Goal: Task Accomplishment & Management: Use online tool/utility

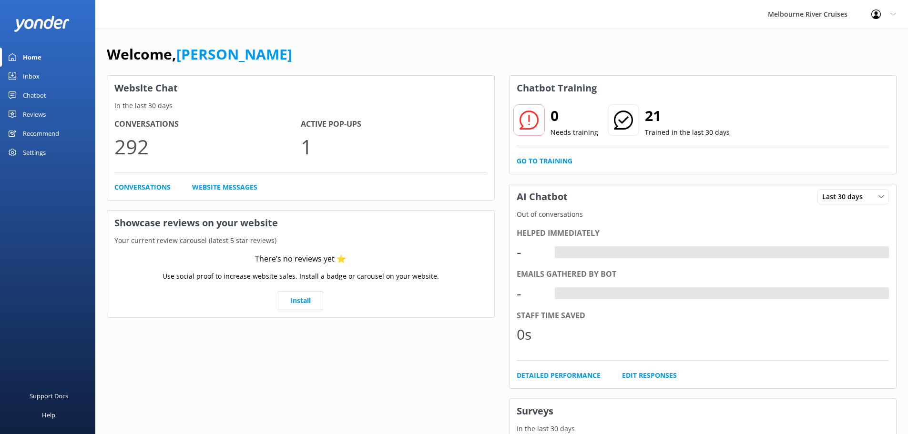
click at [45, 71] on link "Inbox" at bounding box center [47, 76] width 95 height 19
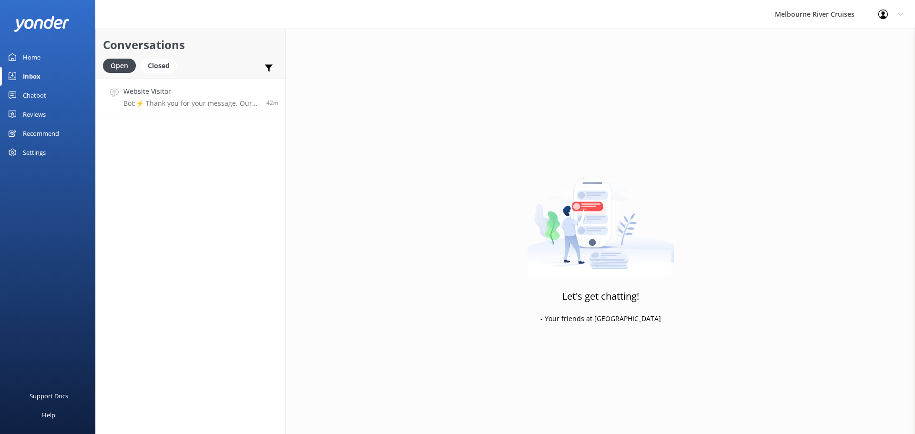
click at [190, 105] on p "Bot: ⚡ Thank you for your message. Our office hours are Mon - Fri 9.30am - 5pm.…" at bounding box center [191, 103] width 136 height 9
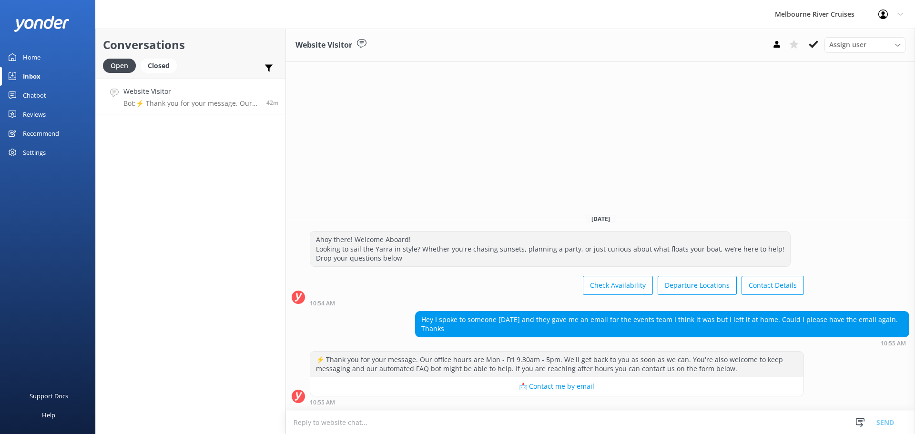
click at [425, 411] on textarea at bounding box center [600, 422] width 629 height 23
click at [860, 44] on span "Assign user" at bounding box center [847, 45] width 37 height 10
click at [857, 77] on link "[PERSON_NAME]" at bounding box center [867, 83] width 85 height 19
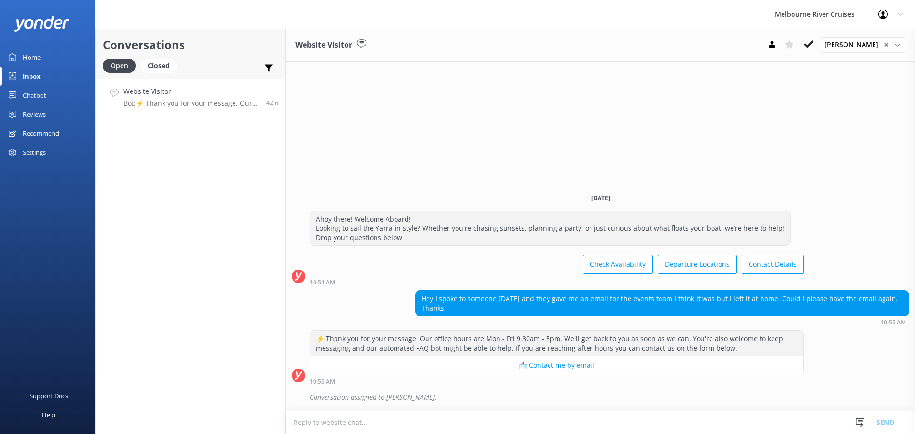
click at [514, 418] on textarea at bounding box center [600, 422] width 629 height 23
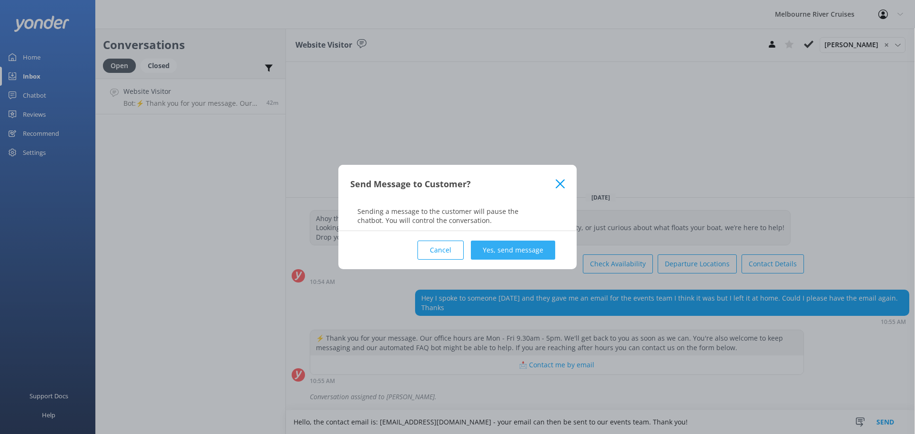
type textarea "Hello, the contact email is: [EMAIL_ADDRESS][DOMAIN_NAME] - your email can then…"
click at [500, 245] on button "Yes, send message" at bounding box center [513, 250] width 84 height 19
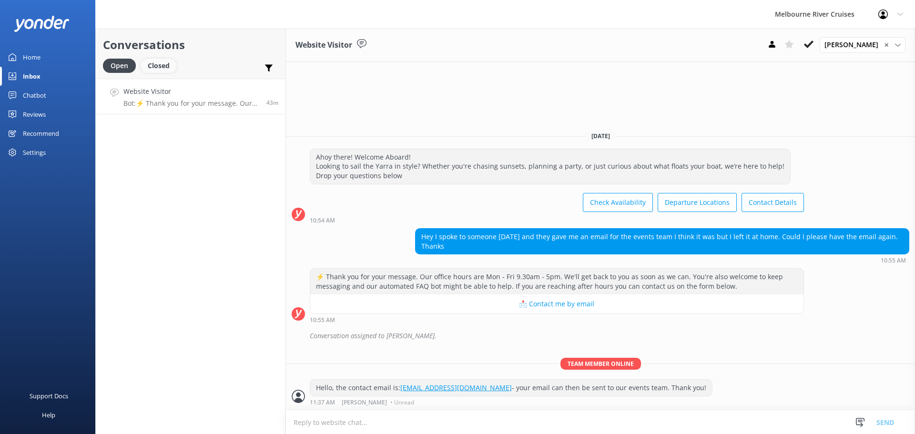
click at [153, 60] on div "Closed" at bounding box center [159, 66] width 36 height 14
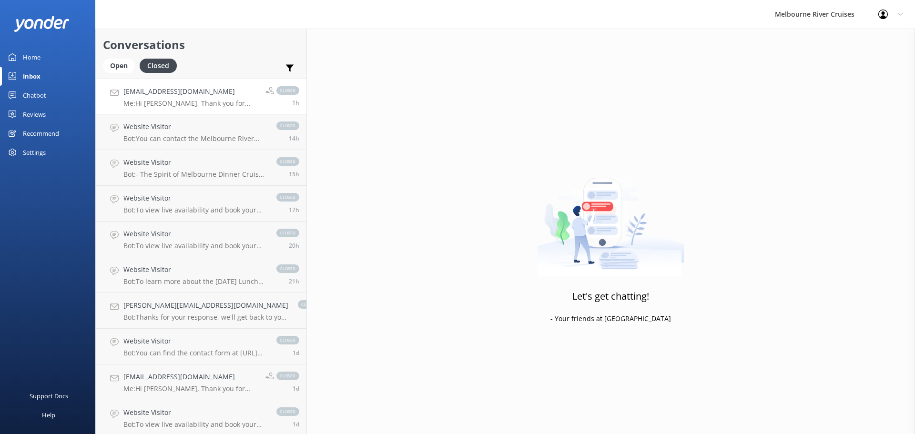
click at [187, 104] on p "Me: Hi [PERSON_NAME], Thank you for your interest in Spirit of [GEOGRAPHIC_DATA…" at bounding box center [190, 103] width 135 height 9
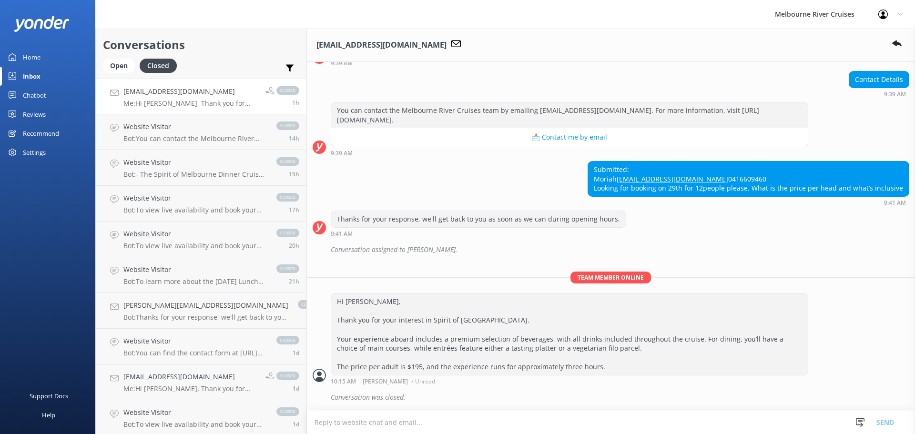
scroll to position [114, 0]
click at [176, 138] on p "Bot: You can contact the Melbourne River Cruises team by emailing [EMAIL_ADDRES…" at bounding box center [194, 138] width 143 height 9
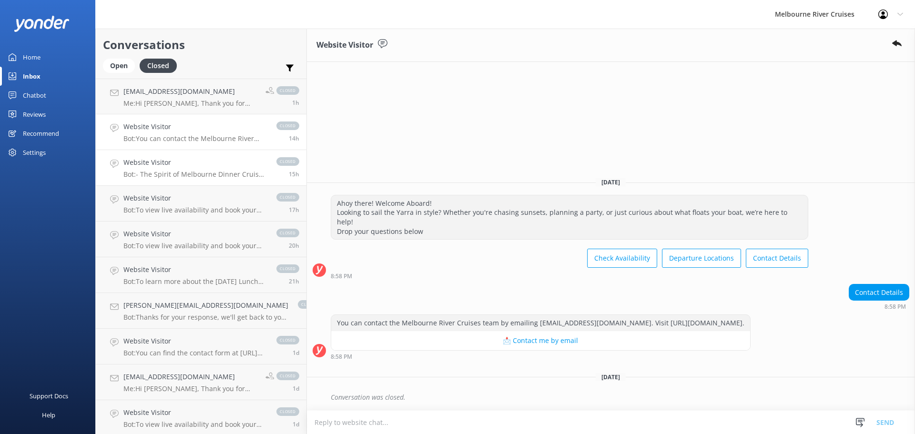
drag, startPoint x: 174, startPoint y: 169, endPoint x: 174, endPoint y: 178, distance: 9.1
click at [174, 169] on div "Website Visitor Bot: - The Spirit of Melbourne Dinner Cruise features a four-co…" at bounding box center [194, 167] width 143 height 21
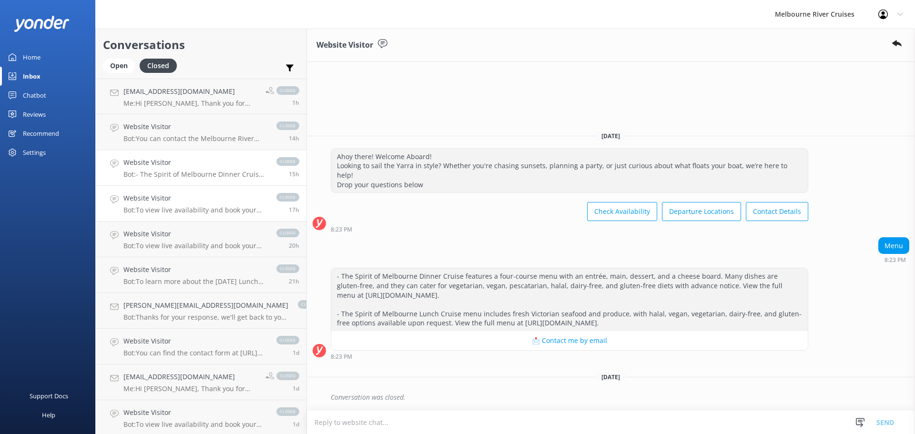
click at [183, 198] on h4 "Website Visitor" at bounding box center [194, 198] width 143 height 10
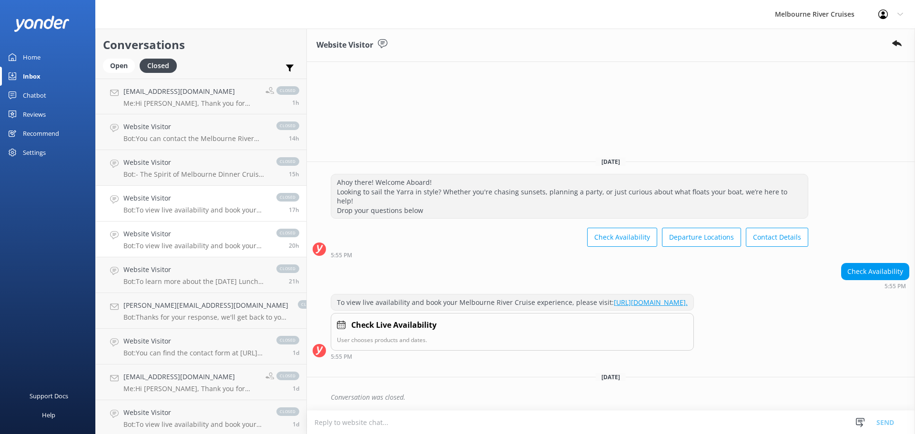
click at [200, 246] on p "Bot: To view live availability and book your Spirit of Melbourne Dinner Cruise,…" at bounding box center [194, 246] width 143 height 9
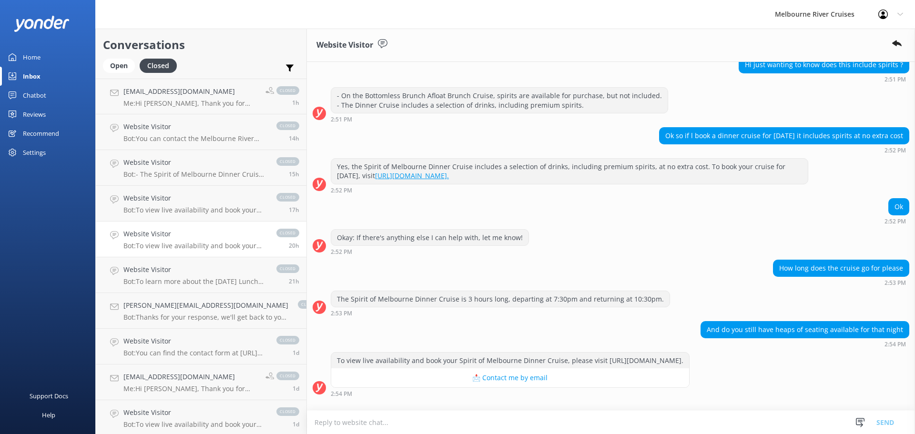
scroll to position [157, 0]
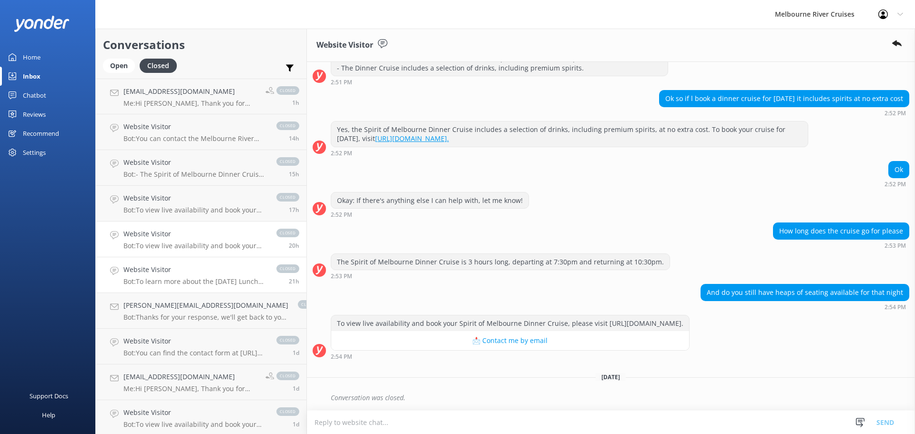
click at [217, 292] on link "Website Visitor Bot: To learn more about the [DATE] Lunch Cruise and to make a …" at bounding box center [201, 275] width 211 height 36
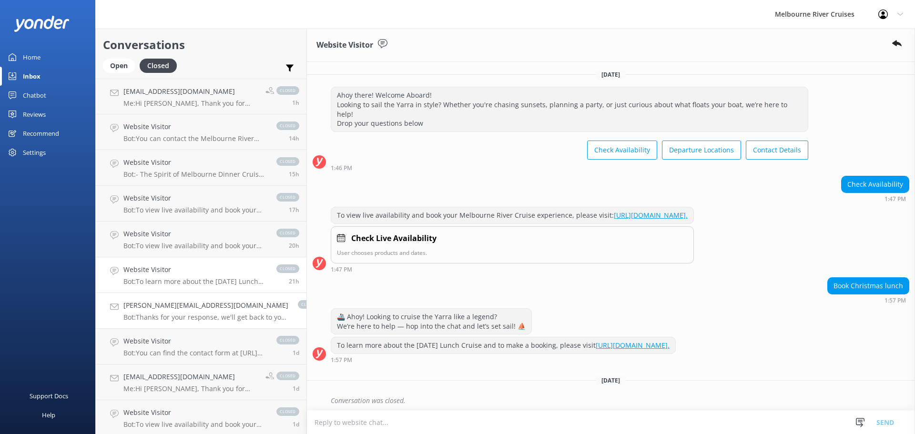
scroll to position [12, 0]
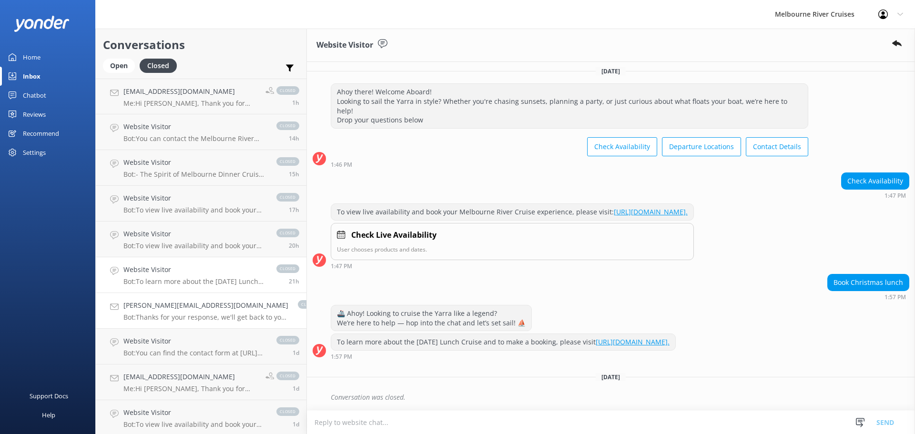
click at [216, 308] on h4 "[PERSON_NAME][EMAIL_ADDRESS][DOMAIN_NAME]" at bounding box center [205, 305] width 165 height 10
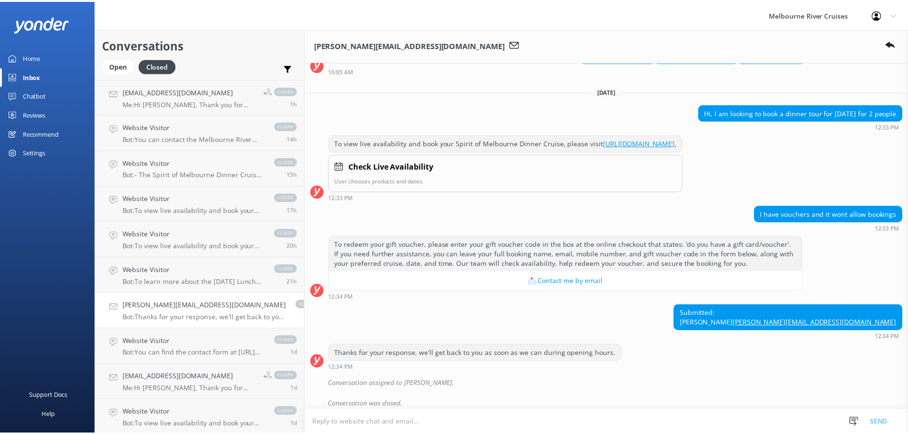
scroll to position [113, 0]
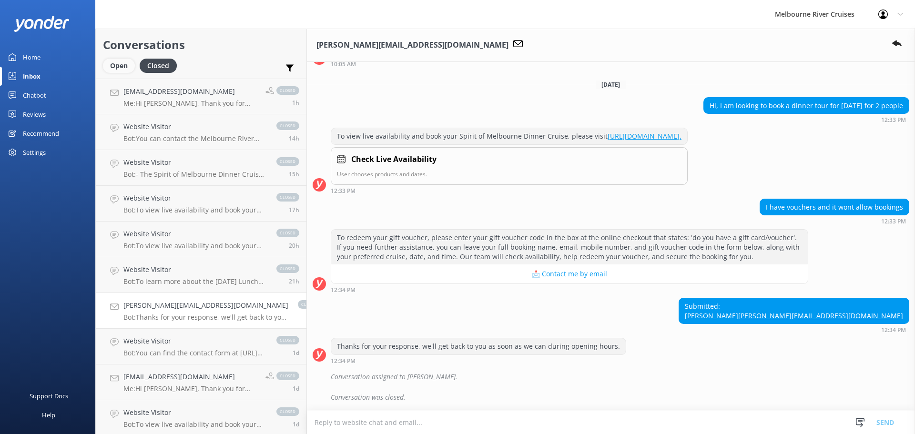
click at [123, 59] on div "Conversations Open Closed Important Assigned to me Unassigned" at bounding box center [201, 54] width 211 height 50
click at [119, 68] on div "Open" at bounding box center [119, 66] width 32 height 14
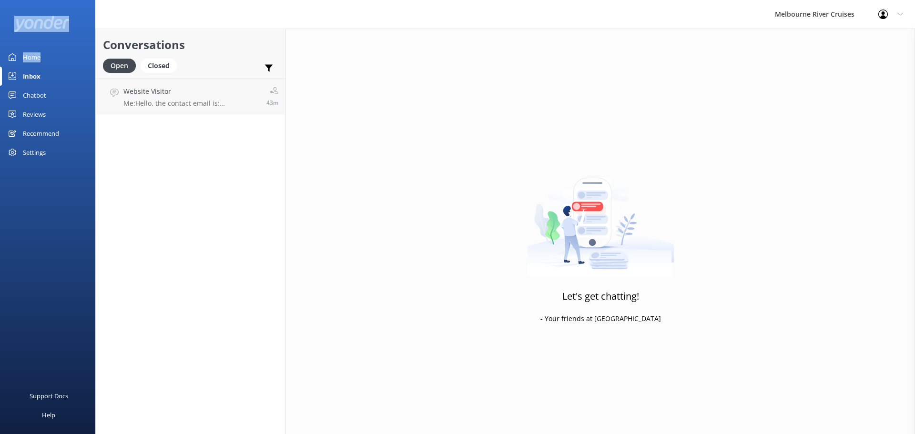
click at [41, 50] on div "Home Inbox Chatbot Content Products Chat Logs Website Widget Pop-up messages Re…" at bounding box center [47, 108] width 95 height 217
click at [41, 51] on link "Home" at bounding box center [47, 57] width 95 height 19
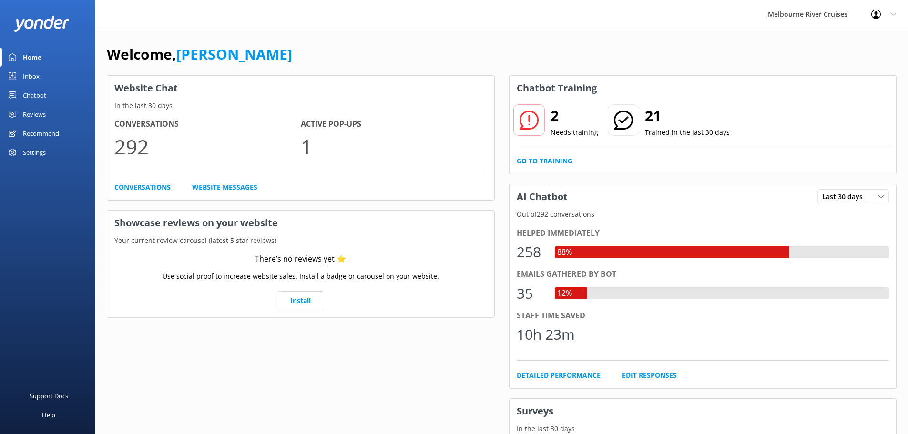
click at [412, 52] on div "Welcome, [PERSON_NAME]" at bounding box center [502, 59] width 790 height 32
click at [320, 137] on p "1" at bounding box center [394, 147] width 186 height 32
click at [154, 185] on link "Conversations" at bounding box center [142, 187] width 56 height 10
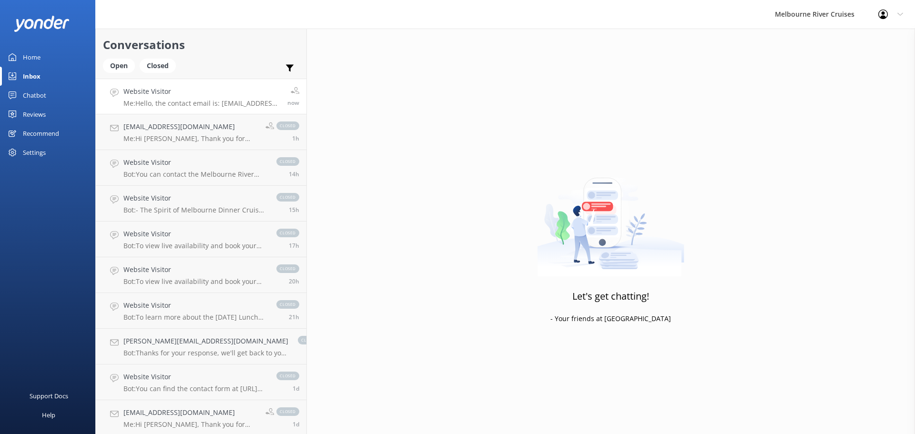
click at [166, 95] on h4 "Website Visitor" at bounding box center [201, 91] width 157 height 10
click at [28, 56] on div "Home" at bounding box center [32, 57] width 18 height 19
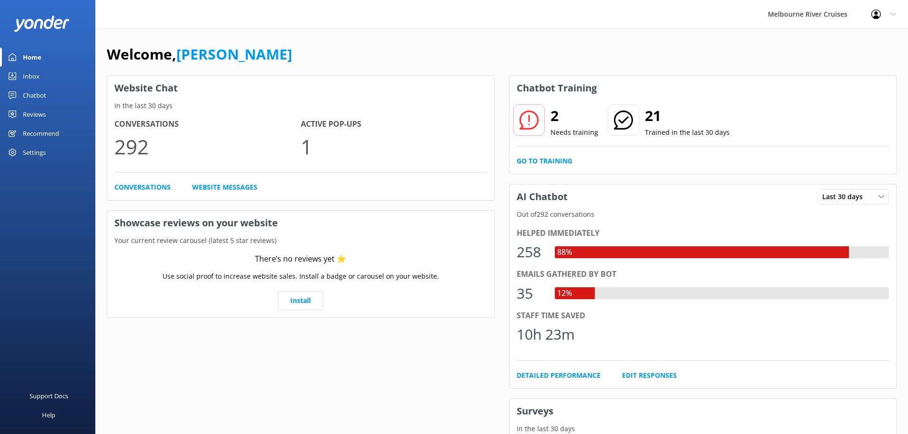
click at [46, 98] on div "Chatbot" at bounding box center [34, 95] width 23 height 19
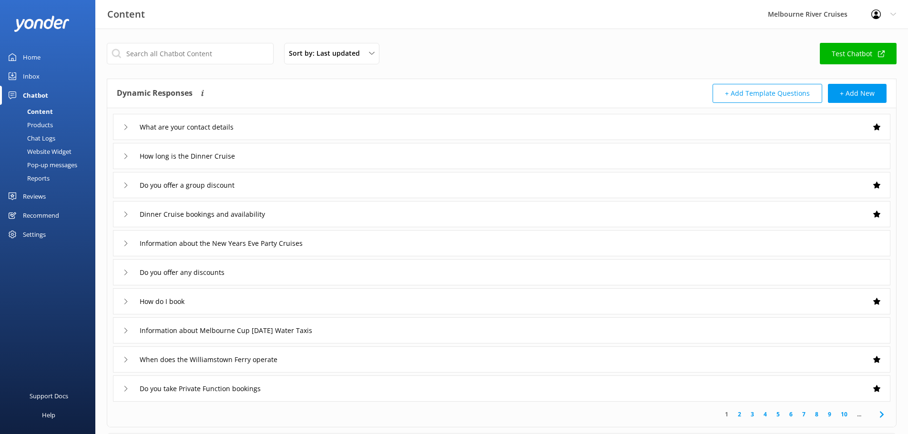
click at [32, 71] on div "Inbox" at bounding box center [31, 76] width 17 height 19
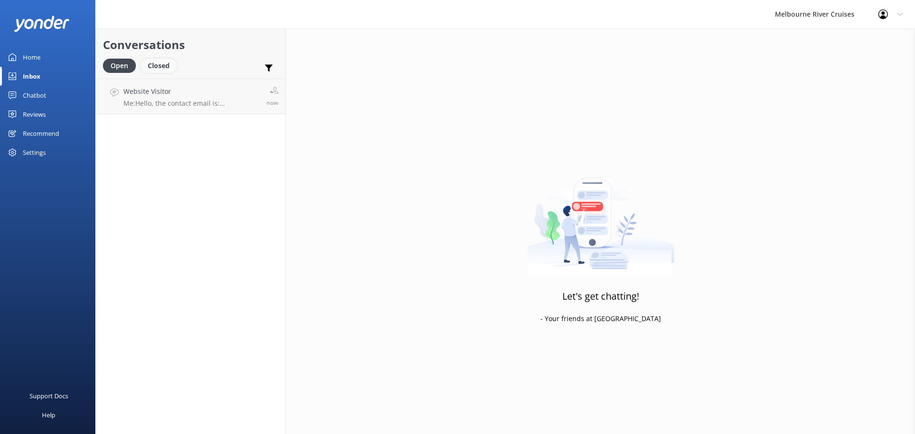
click at [157, 65] on div "Closed" at bounding box center [159, 66] width 36 height 14
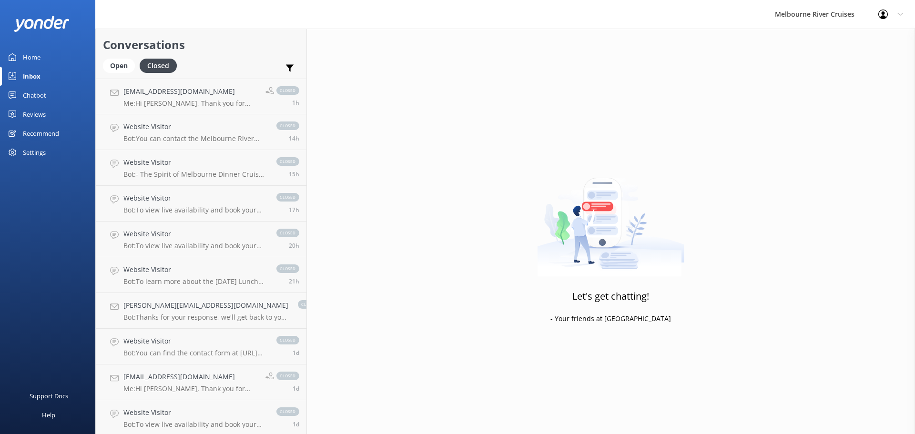
click at [34, 56] on div "Home" at bounding box center [32, 57] width 18 height 19
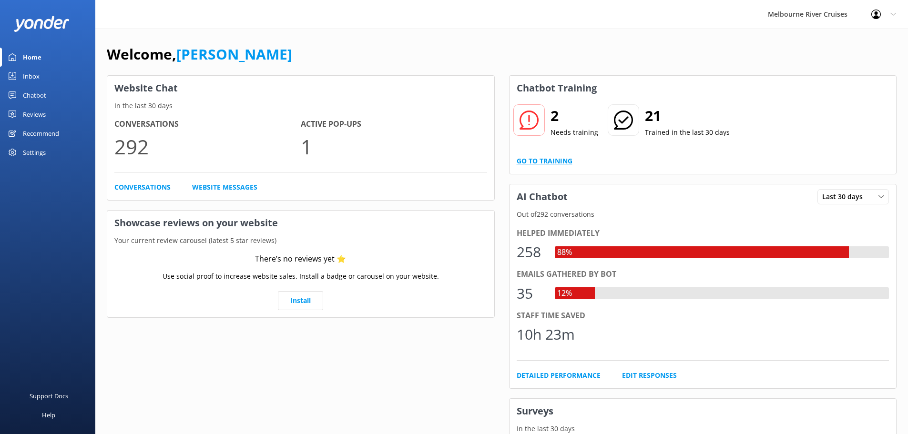
click at [556, 157] on link "Go to Training" at bounding box center [545, 161] width 56 height 10
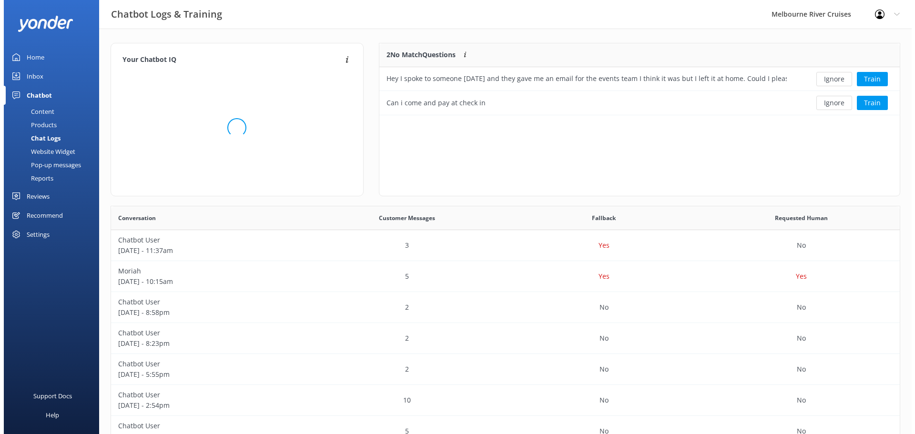
scroll to position [65, 513]
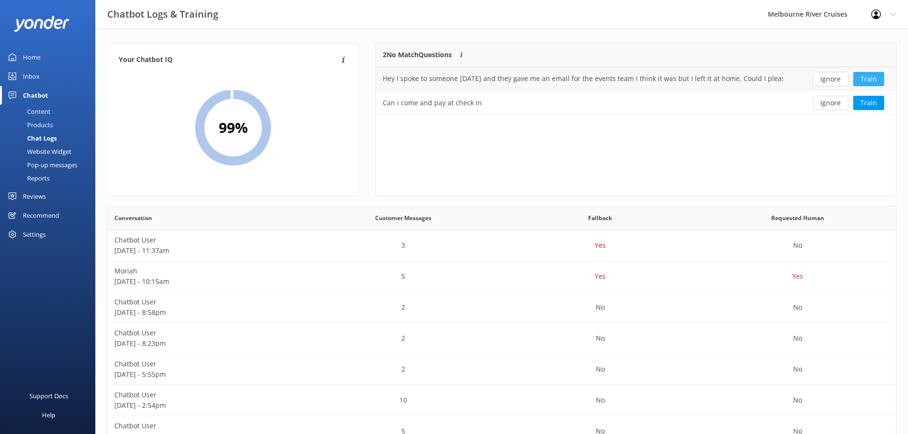
click at [872, 80] on button "Train" at bounding box center [868, 79] width 31 height 14
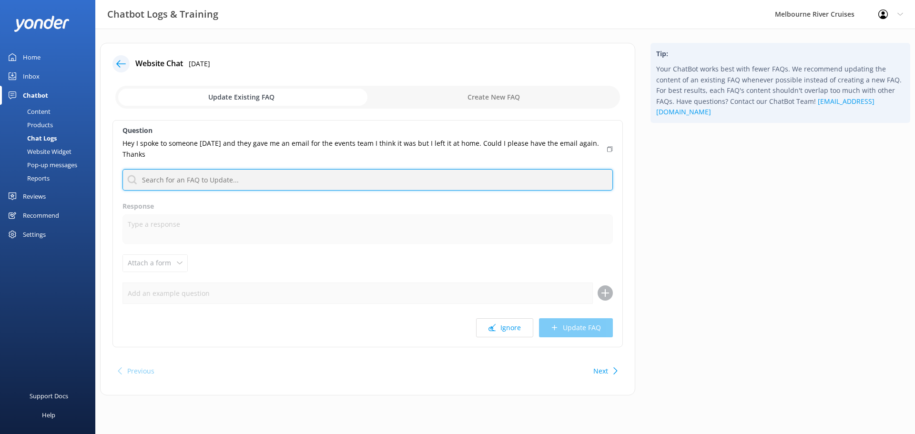
click at [257, 170] on input "text" at bounding box center [367, 179] width 490 height 21
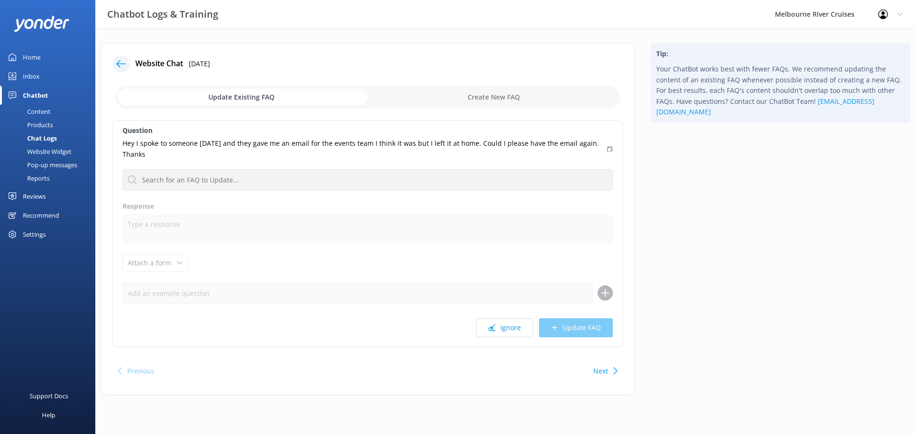
drag, startPoint x: 257, startPoint y: 152, endPoint x: 261, endPoint y: 149, distance: 5.4
click at [258, 152] on p "Hey I spoke to someone [DATE] and they gave me an email for the events team I t…" at bounding box center [361, 148] width 479 height 21
